Goal: Task Accomplishment & Management: Use online tool/utility

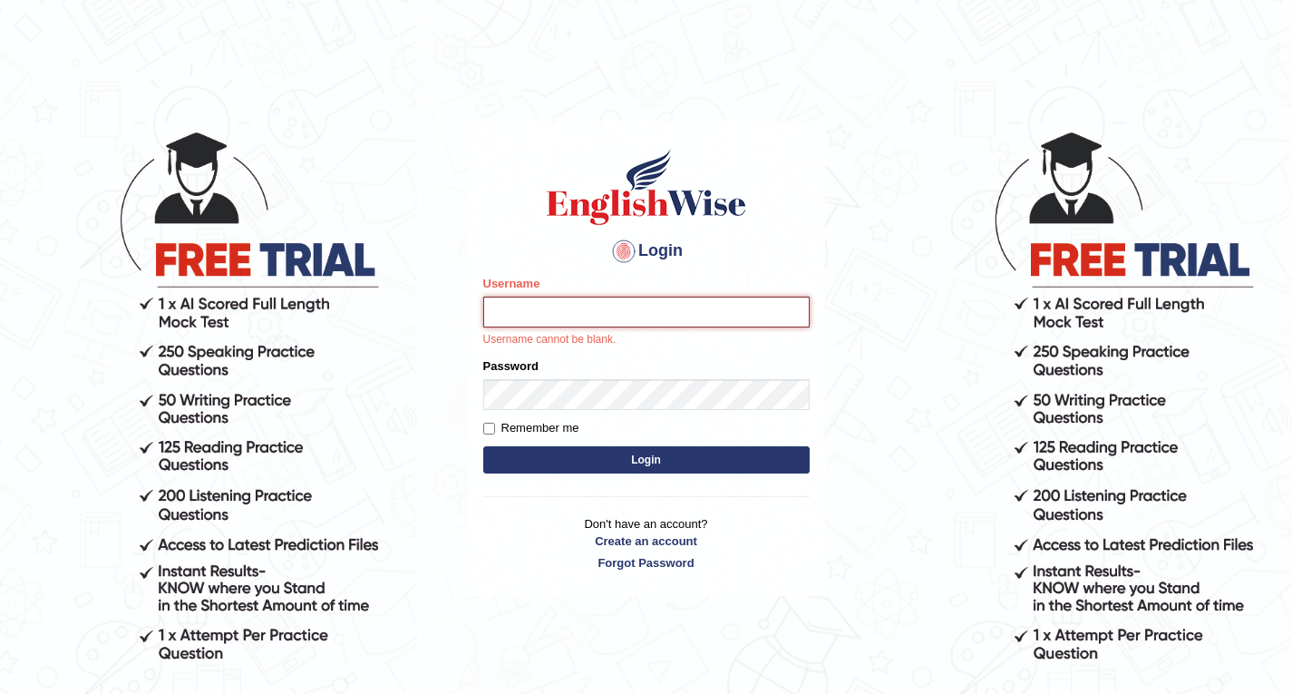
type input "Karan01"
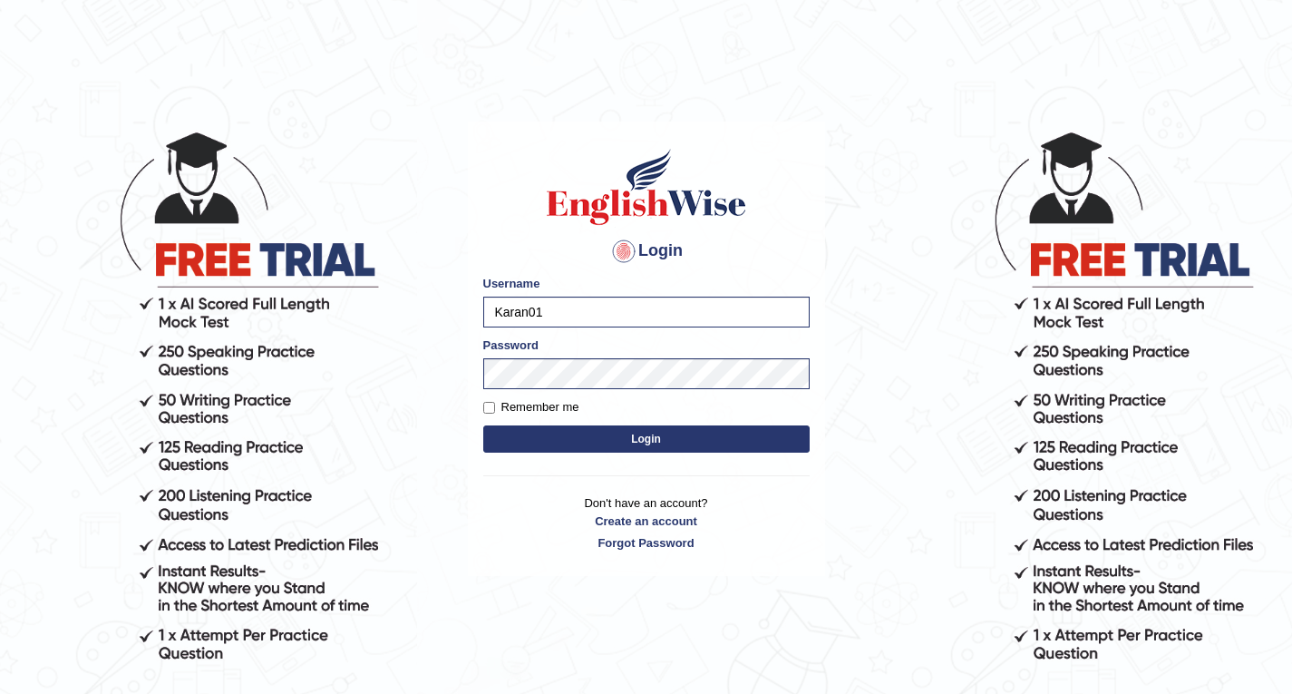
click at [706, 443] on button "Login" at bounding box center [646, 438] width 326 height 27
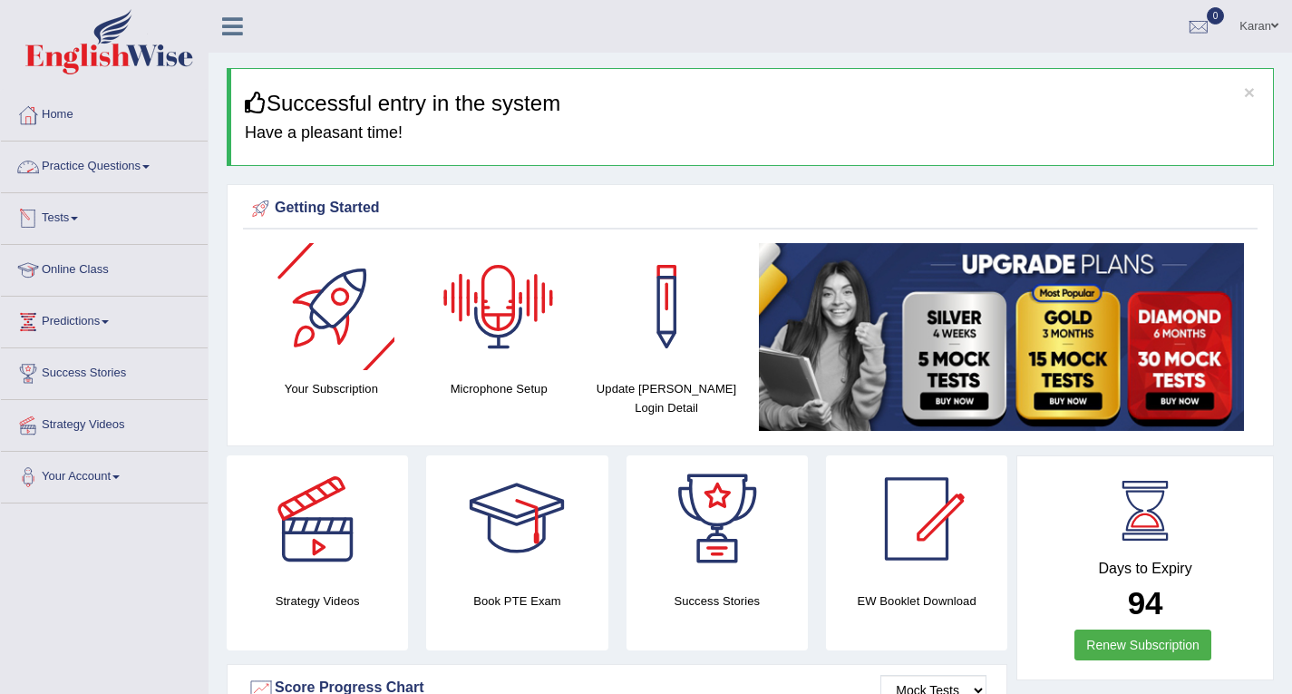
click at [87, 144] on link "Practice Questions" at bounding box center [104, 163] width 207 height 45
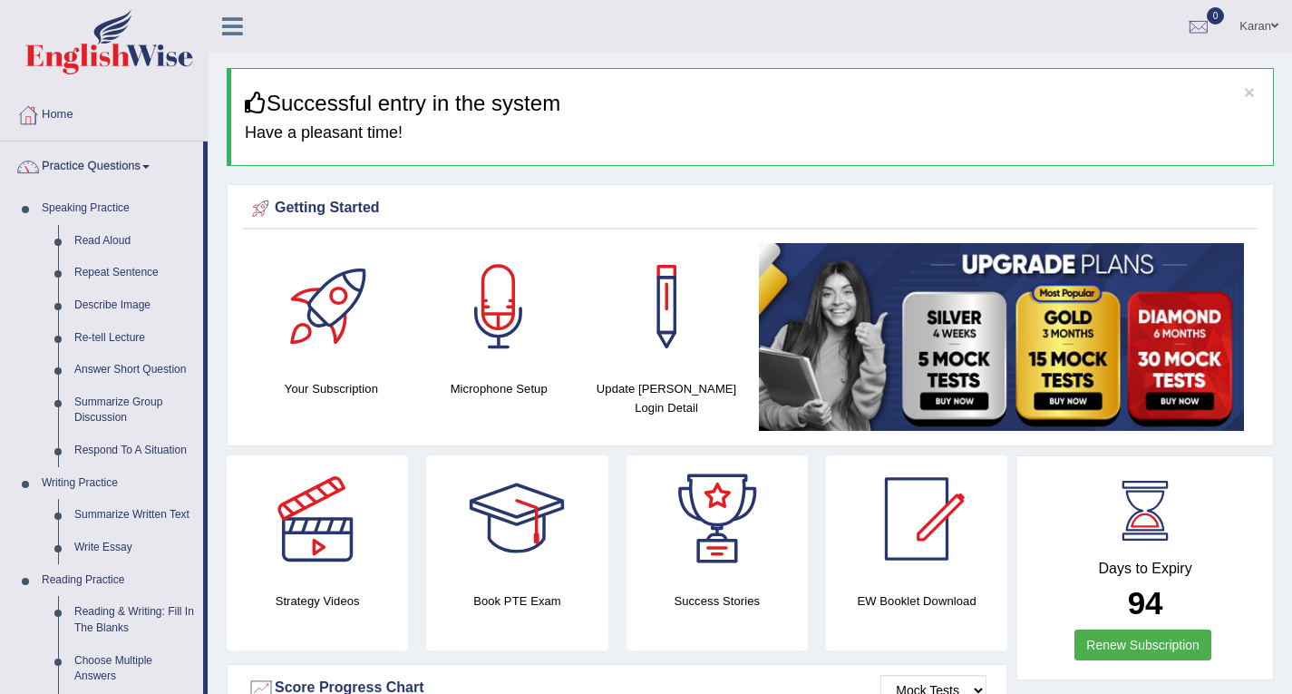
click at [87, 144] on link "Practice Questions" at bounding box center [102, 163] width 202 height 45
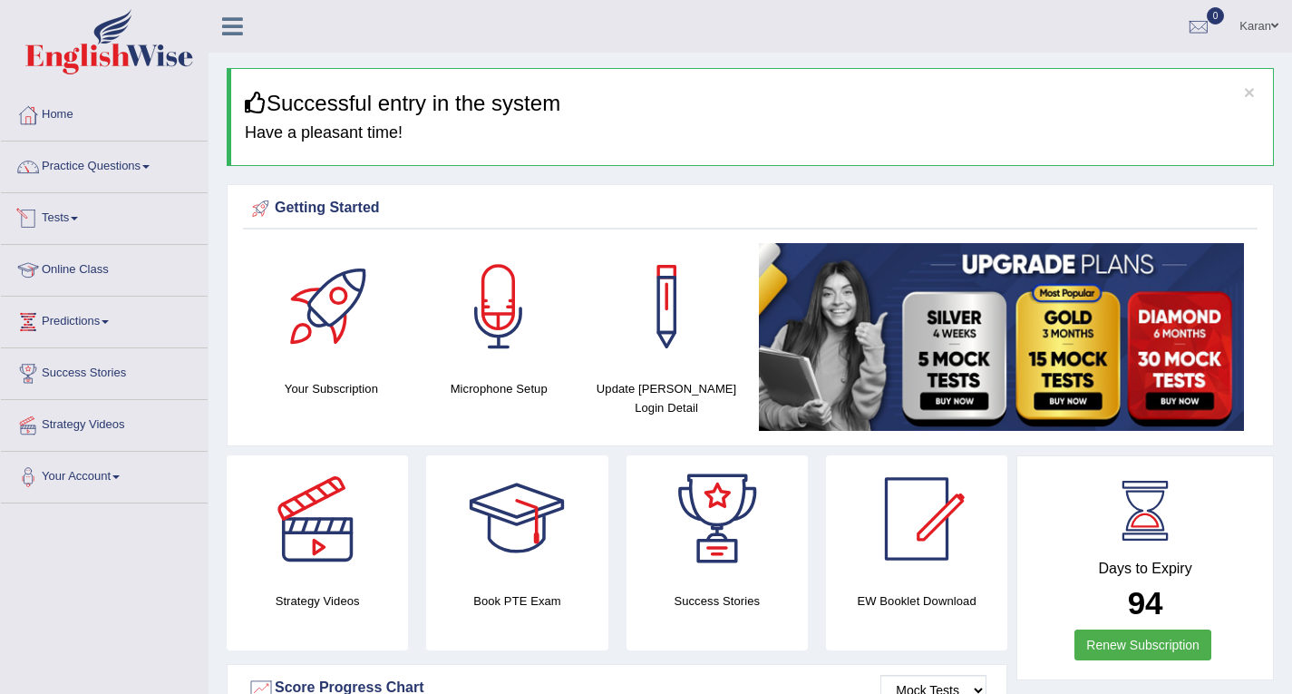
click at [77, 212] on link "Tests" at bounding box center [104, 215] width 207 height 45
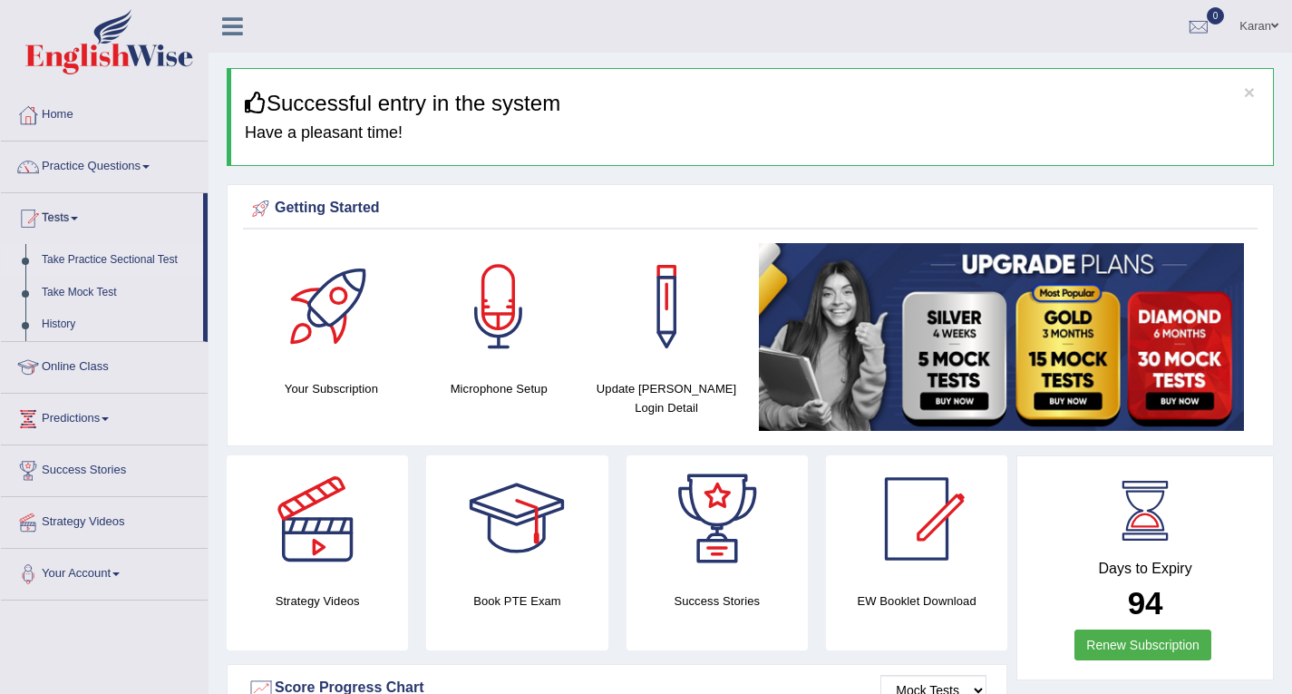
click at [73, 258] on link "Take Practice Sectional Test" at bounding box center [119, 260] width 170 height 33
